Goal: Check status

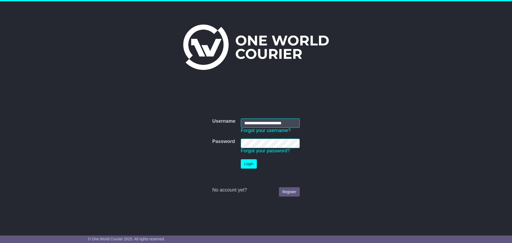
click at [254, 164] on button "Login" at bounding box center [249, 163] width 16 height 9
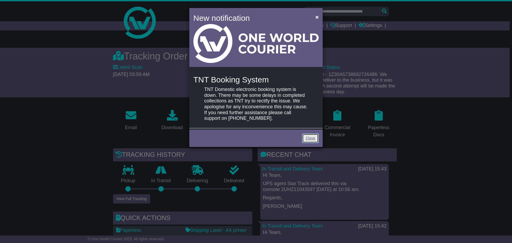
click at [307, 138] on link "Close" at bounding box center [310, 138] width 17 height 9
click at [316, 17] on span "×" at bounding box center [316, 17] width 3 height 6
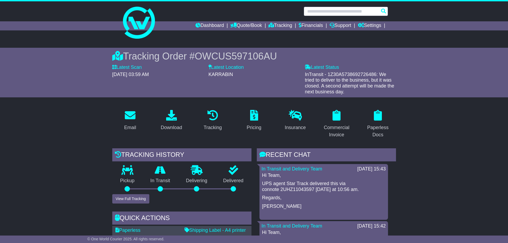
click at [326, 12] on input "text" at bounding box center [346, 11] width 84 height 9
paste input "*********"
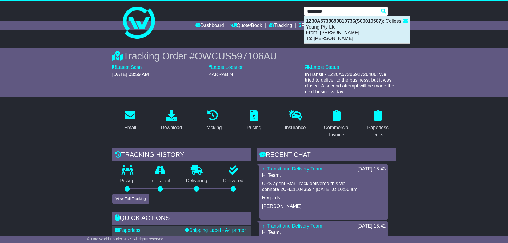
click at [325, 24] on div "1Z30A5738690810736(S00019587) : Colless Young Pty Ltd From: Rene Raubaum To: Ja…" at bounding box center [357, 29] width 106 height 27
type input "**********"
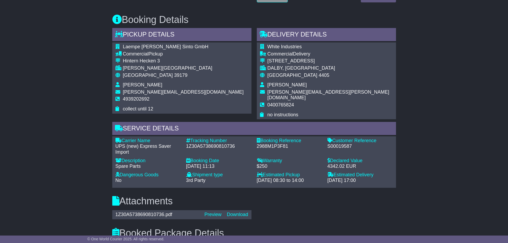
scroll to position [293, 0]
drag, startPoint x: 236, startPoint y: 141, endPoint x: 185, endPoint y: 142, distance: 51.5
click at [185, 142] on div "Tracking Number - 1Z30A5738690810736" at bounding box center [218, 146] width 71 height 17
copy div "1Z30A5738690810736"
